Goal: Browse casually: Explore the website without a specific task or goal

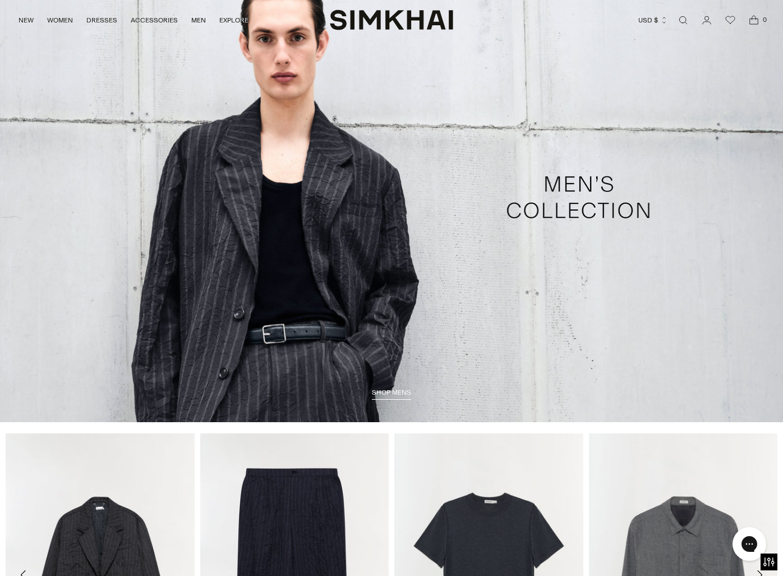
scroll to position [2239, 0]
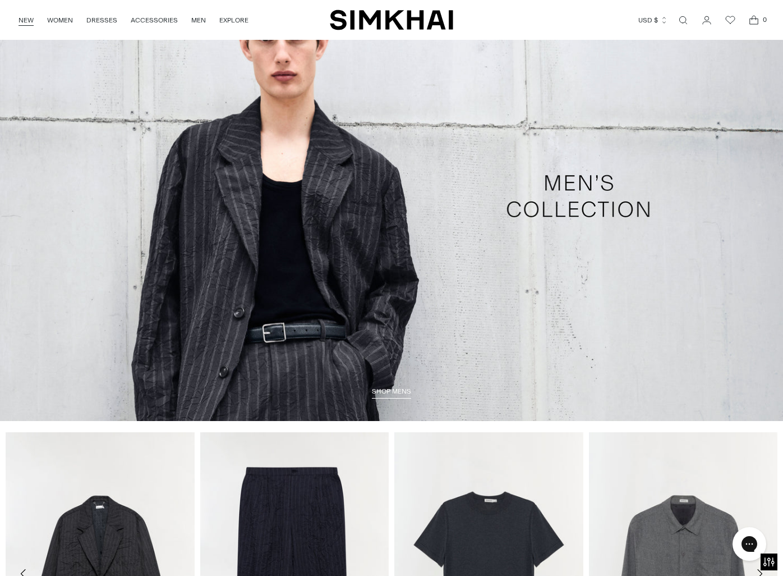
click at [24, 19] on link "NEW" at bounding box center [26, 20] width 15 height 25
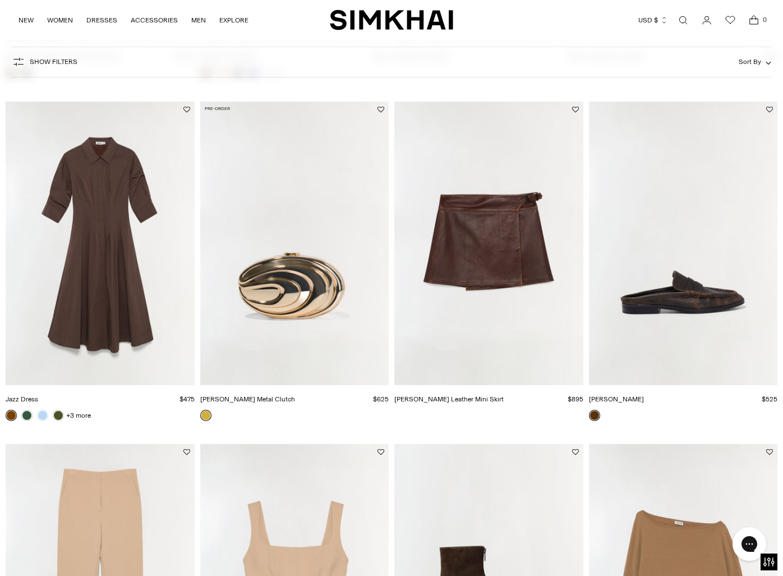
scroll to position [1159, 0]
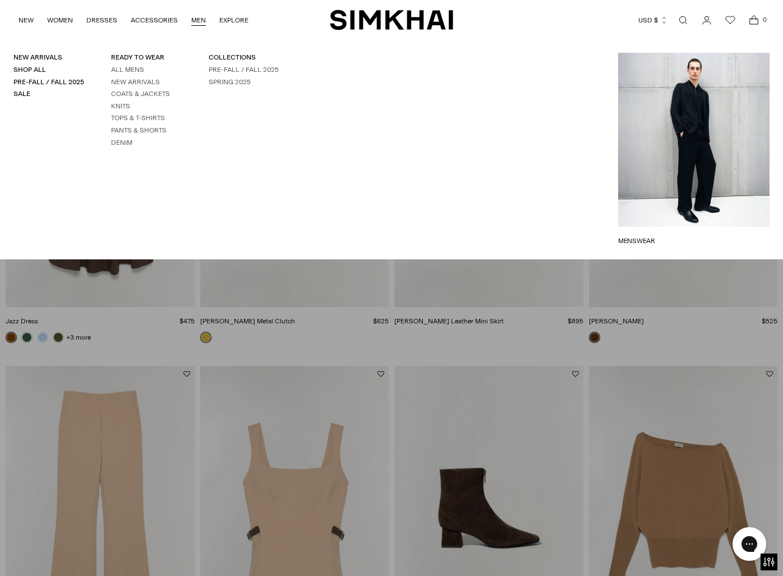
click at [191, 21] on link "MEN" at bounding box center [198, 20] width 15 height 25
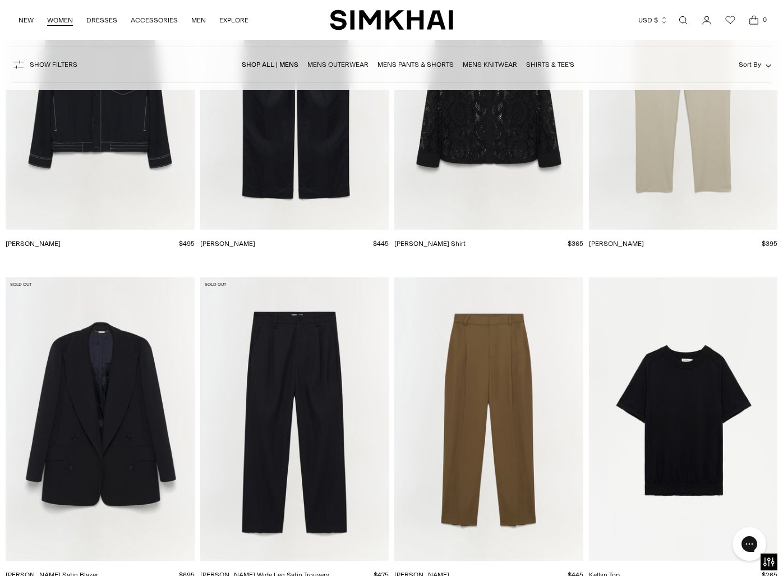
scroll to position [2197, 0]
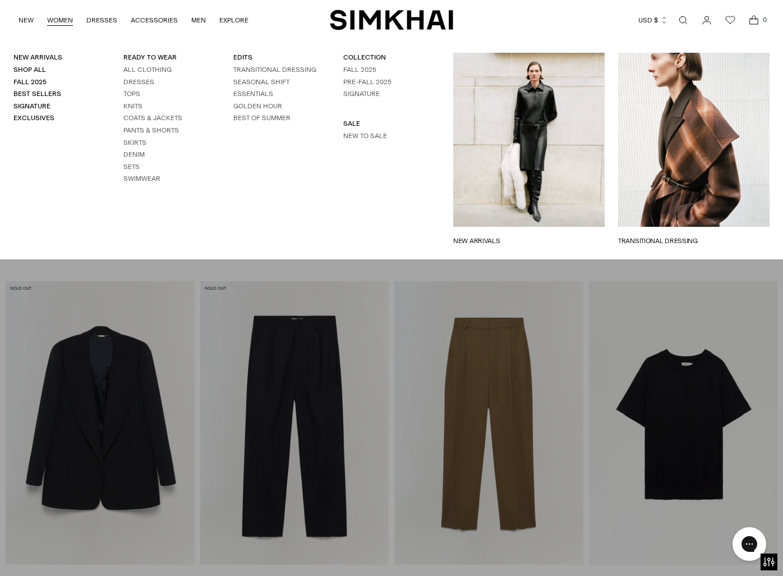
click at [63, 21] on link "WOMEN" at bounding box center [60, 20] width 26 height 25
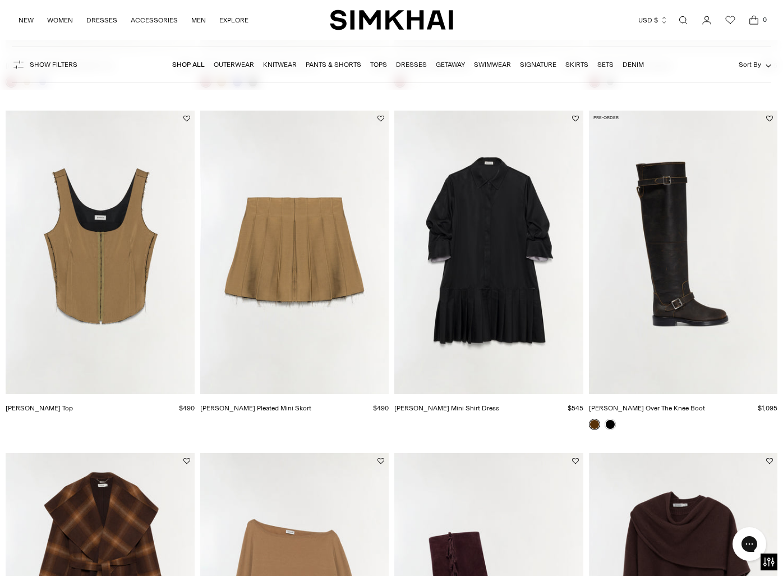
scroll to position [740, 0]
